Goal: Check status: Check status

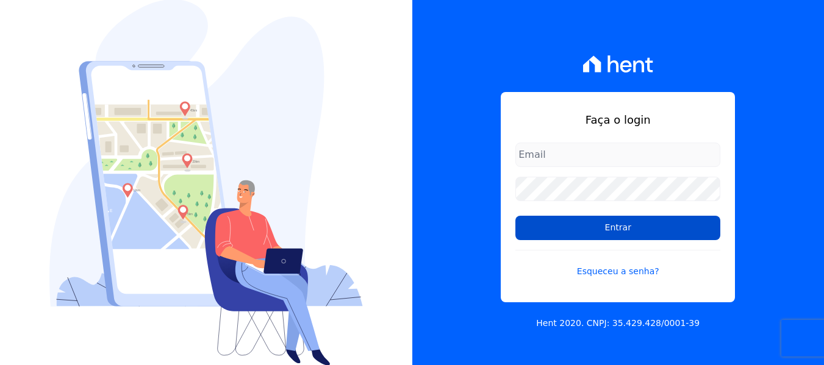
type input "[EMAIL_ADDRESS][DOMAIN_NAME]"
click at [596, 231] on input "Entrar" at bounding box center [617, 228] width 205 height 24
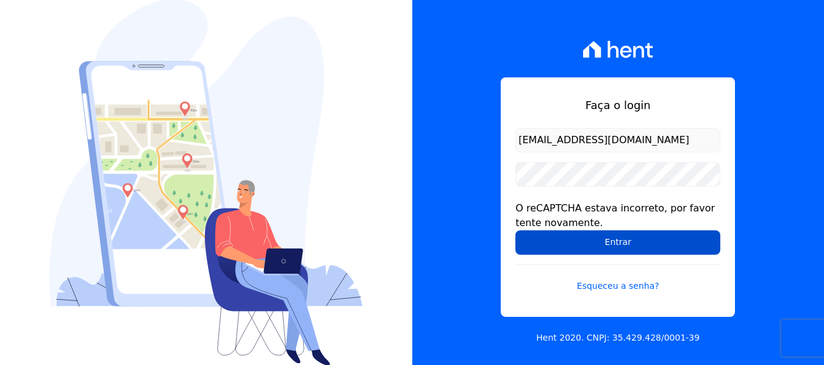
click at [633, 238] on input "Entrar" at bounding box center [617, 243] width 205 height 24
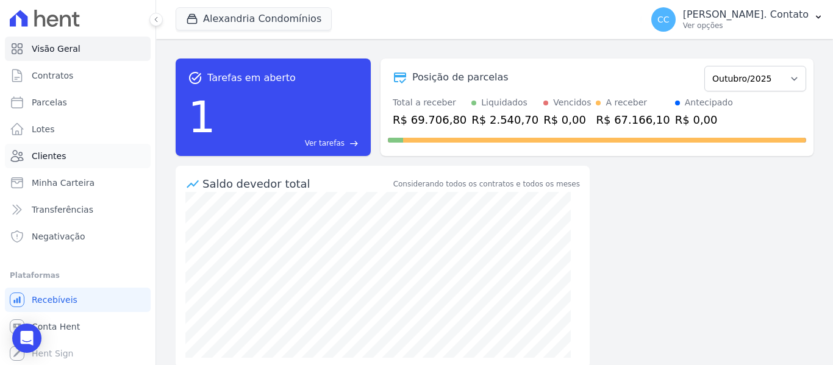
click at [51, 163] on link "Clientes" at bounding box center [78, 156] width 146 height 24
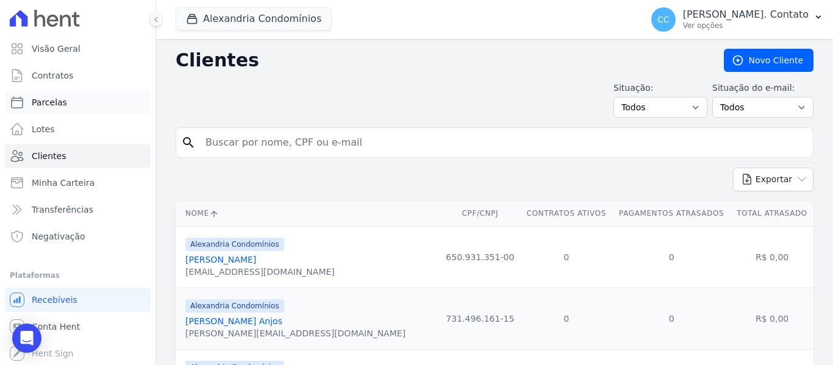
drag, startPoint x: 63, startPoint y: 101, endPoint x: 109, endPoint y: 113, distance: 46.8
click at [63, 101] on link "Parcelas" at bounding box center [78, 102] width 146 height 24
select select
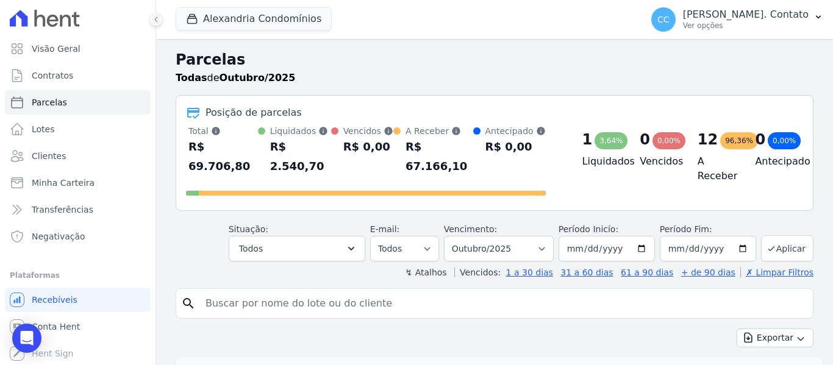
click at [422, 106] on div "Posição de parcelas" at bounding box center [494, 113] width 617 height 15
click at [55, 101] on span "Parcelas" at bounding box center [49, 102] width 35 height 12
select select
click at [263, 15] on button "Alexandria Condomínios" at bounding box center [254, 18] width 156 height 23
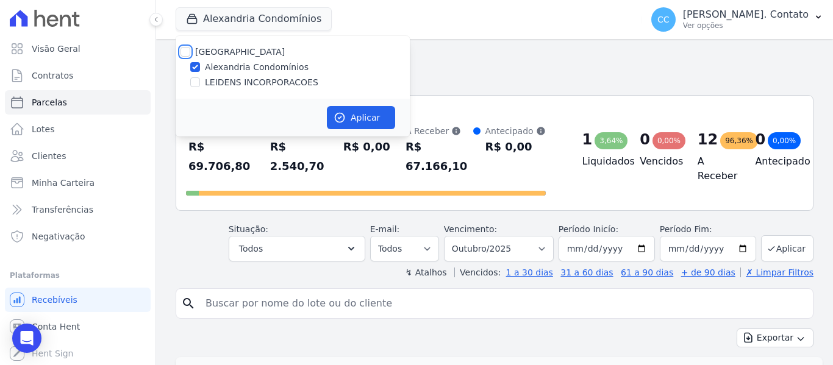
click at [186, 52] on input "[GEOGRAPHIC_DATA]" at bounding box center [186, 52] width 10 height 10
checkbox input "true"
click at [374, 117] on button "Aplicar" at bounding box center [361, 117] width 68 height 23
select select
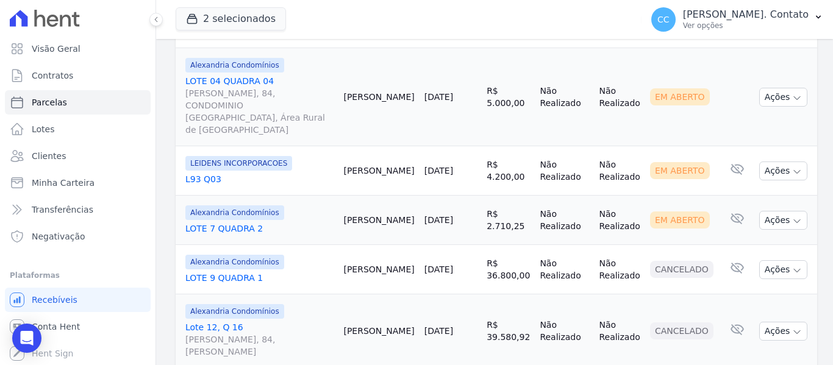
scroll to position [1483, 0]
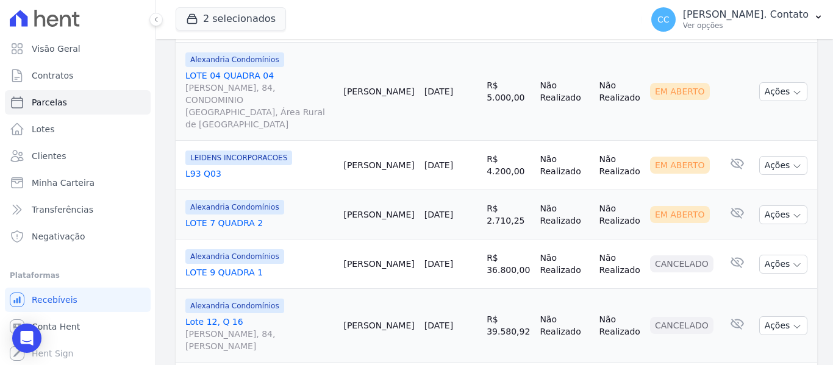
select select
